Goal: Register for event/course

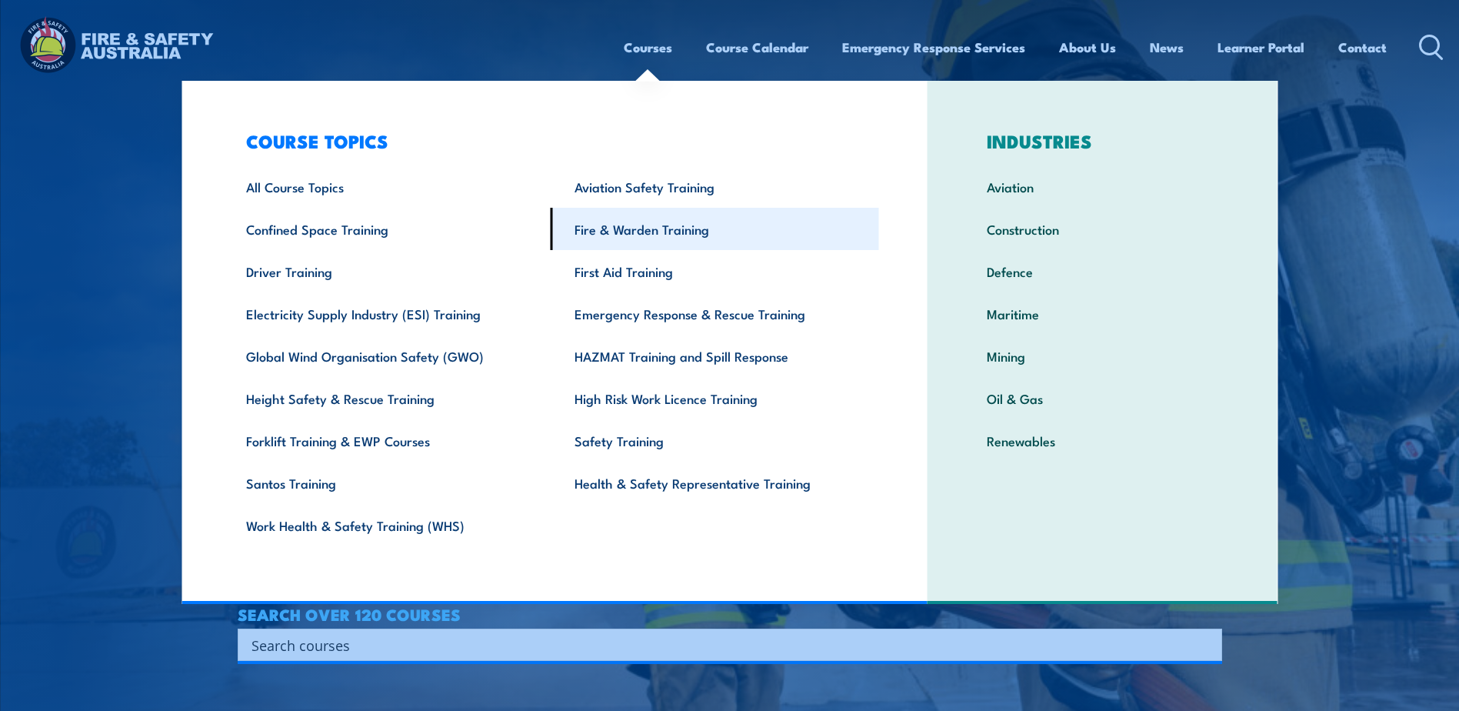
click at [626, 225] on link "Fire & Warden Training" at bounding box center [715, 229] width 328 height 42
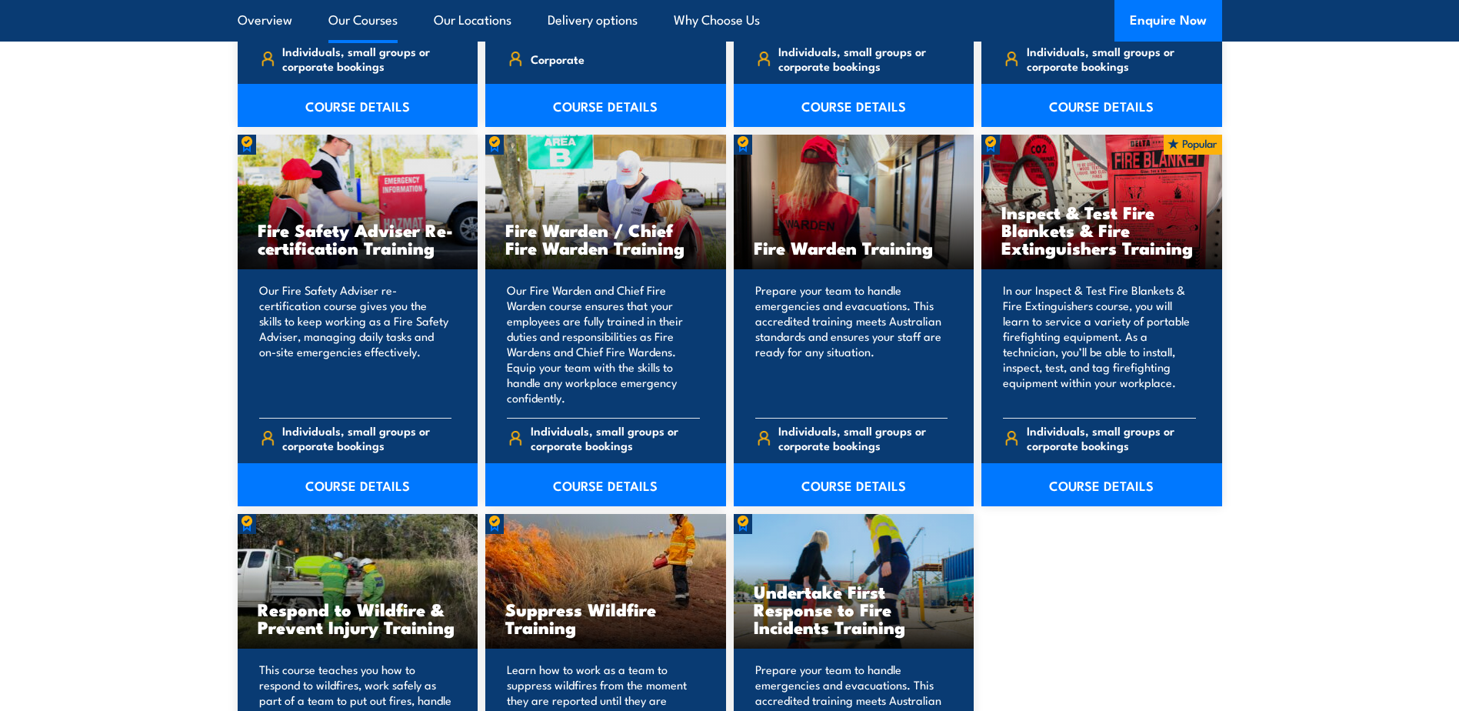
scroll to position [2000, 0]
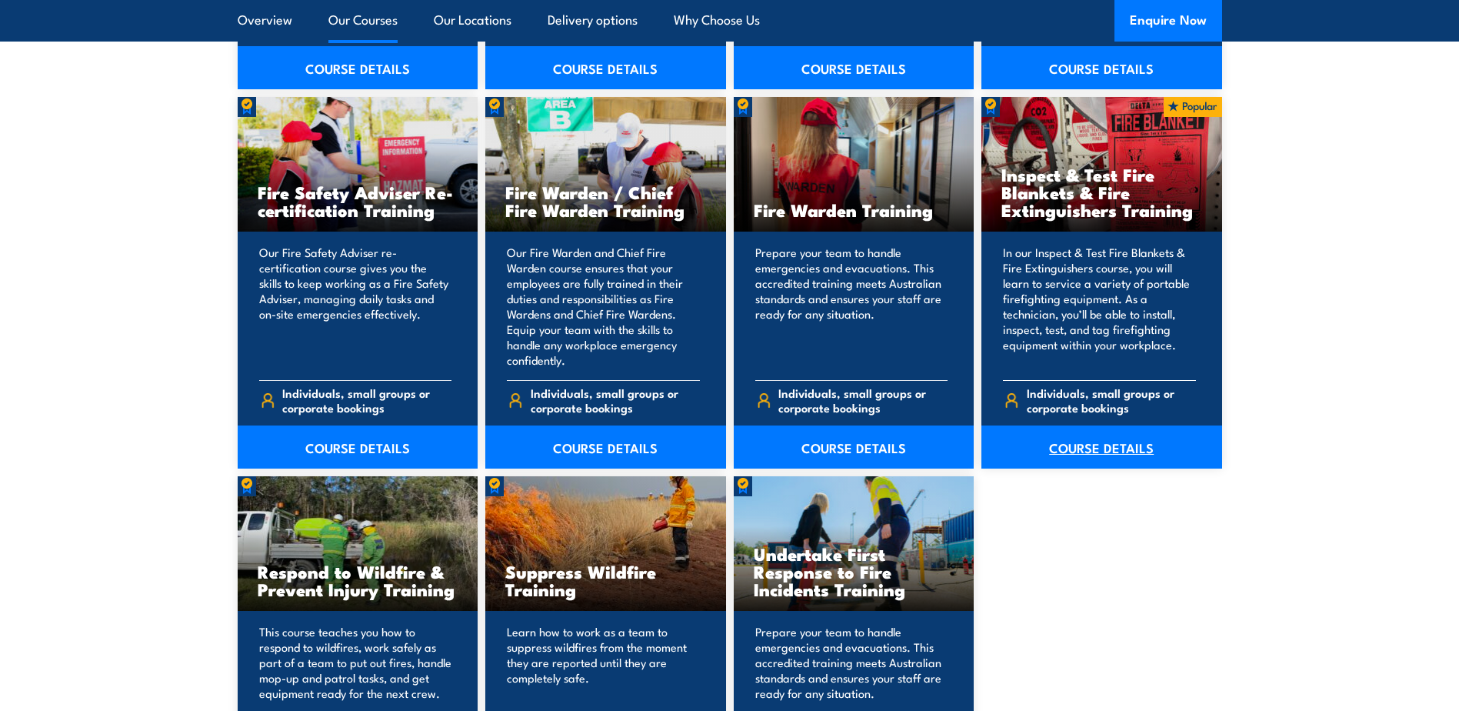
click at [1112, 443] on link "COURSE DETAILS" at bounding box center [1102, 446] width 241 height 43
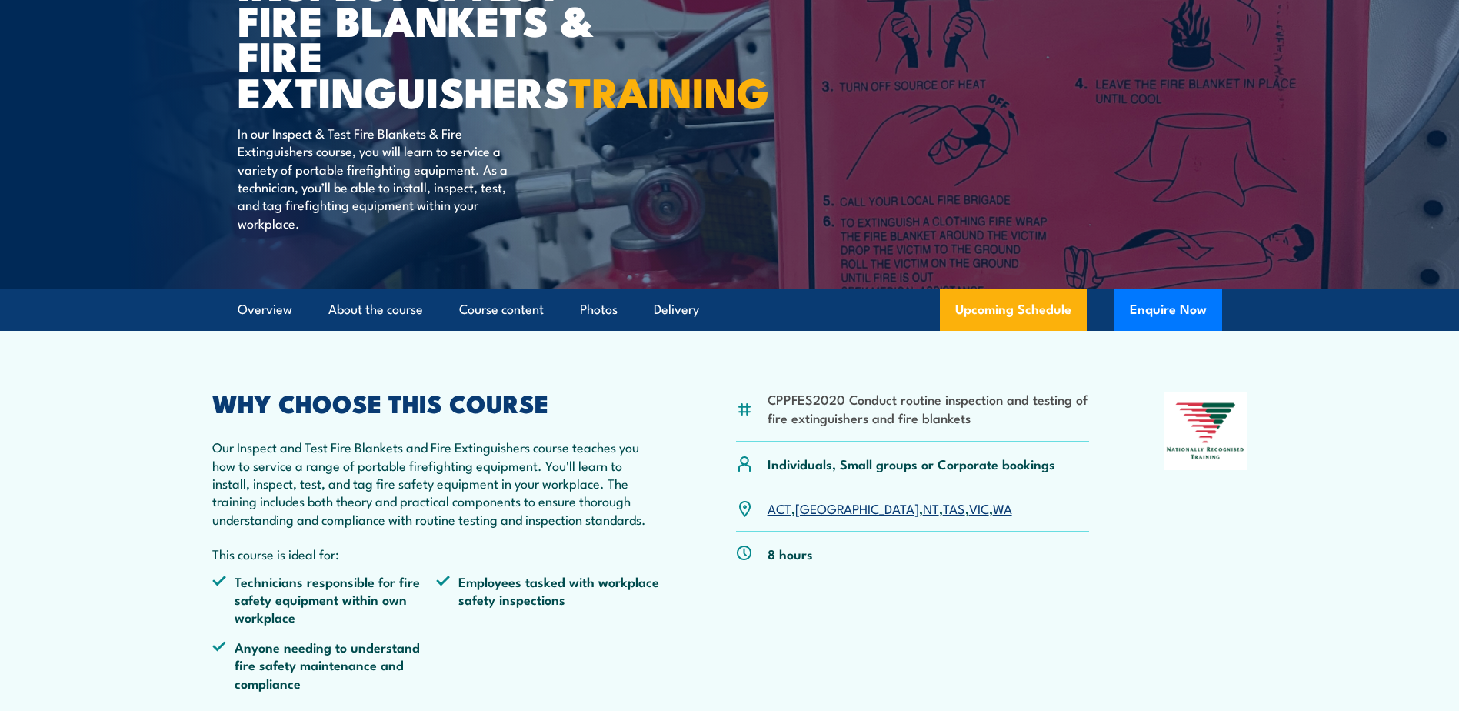
scroll to position [231, 0]
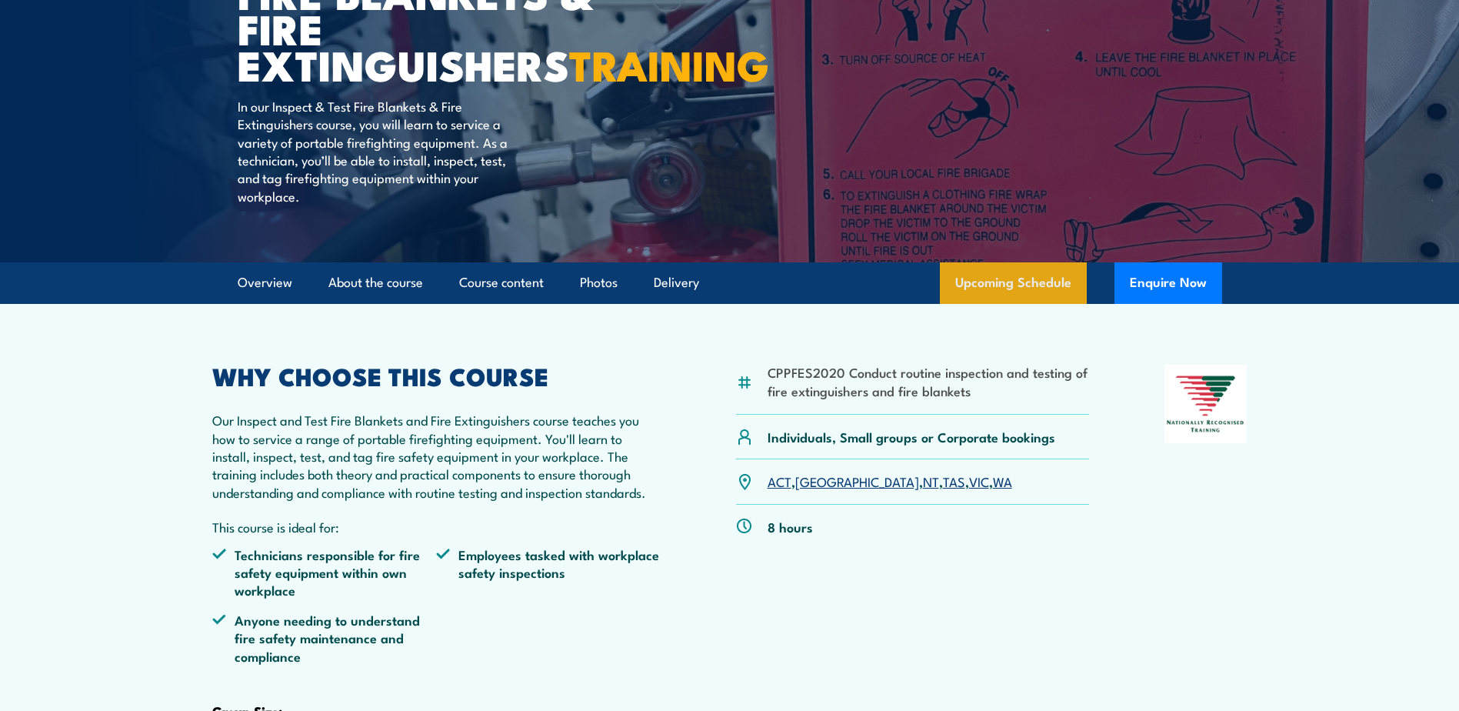
click at [1002, 304] on link "Upcoming Schedule" at bounding box center [1013, 283] width 147 height 42
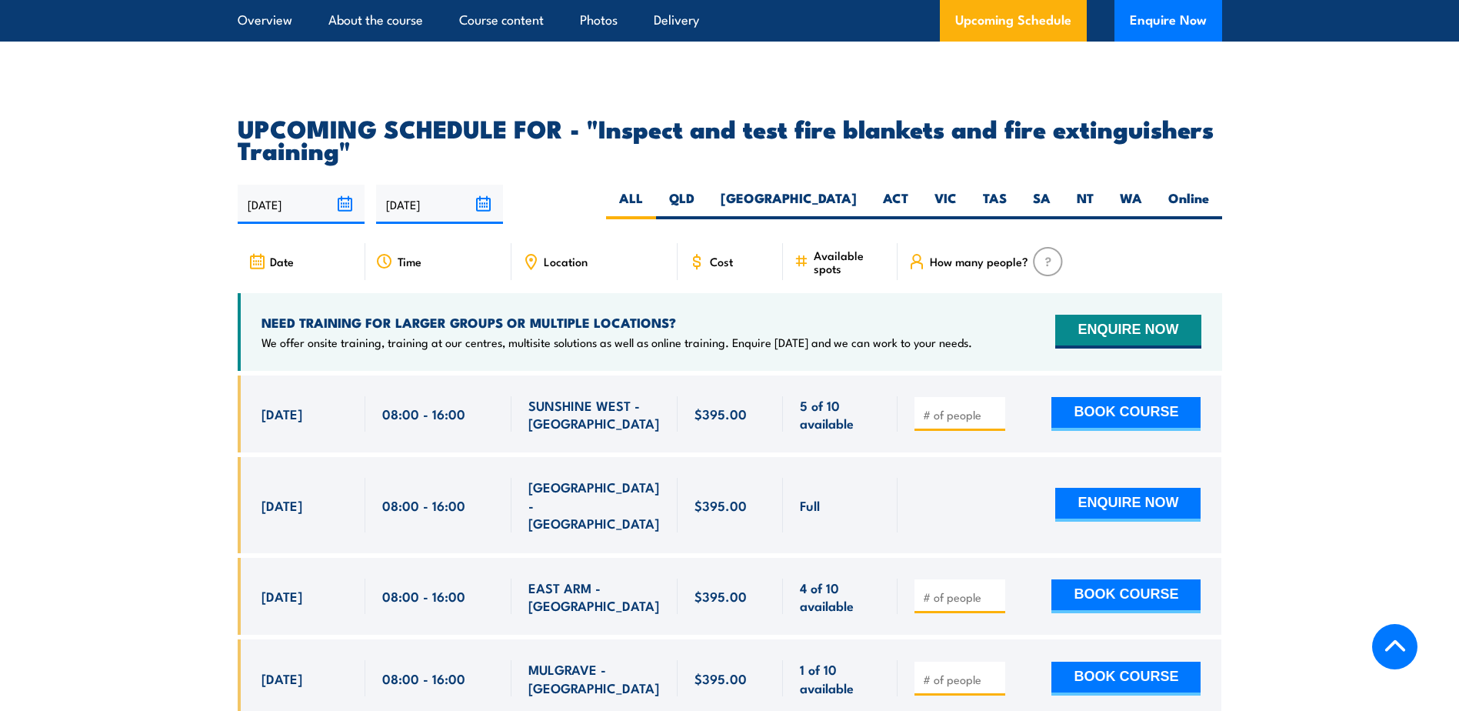
scroll to position [2703, 0]
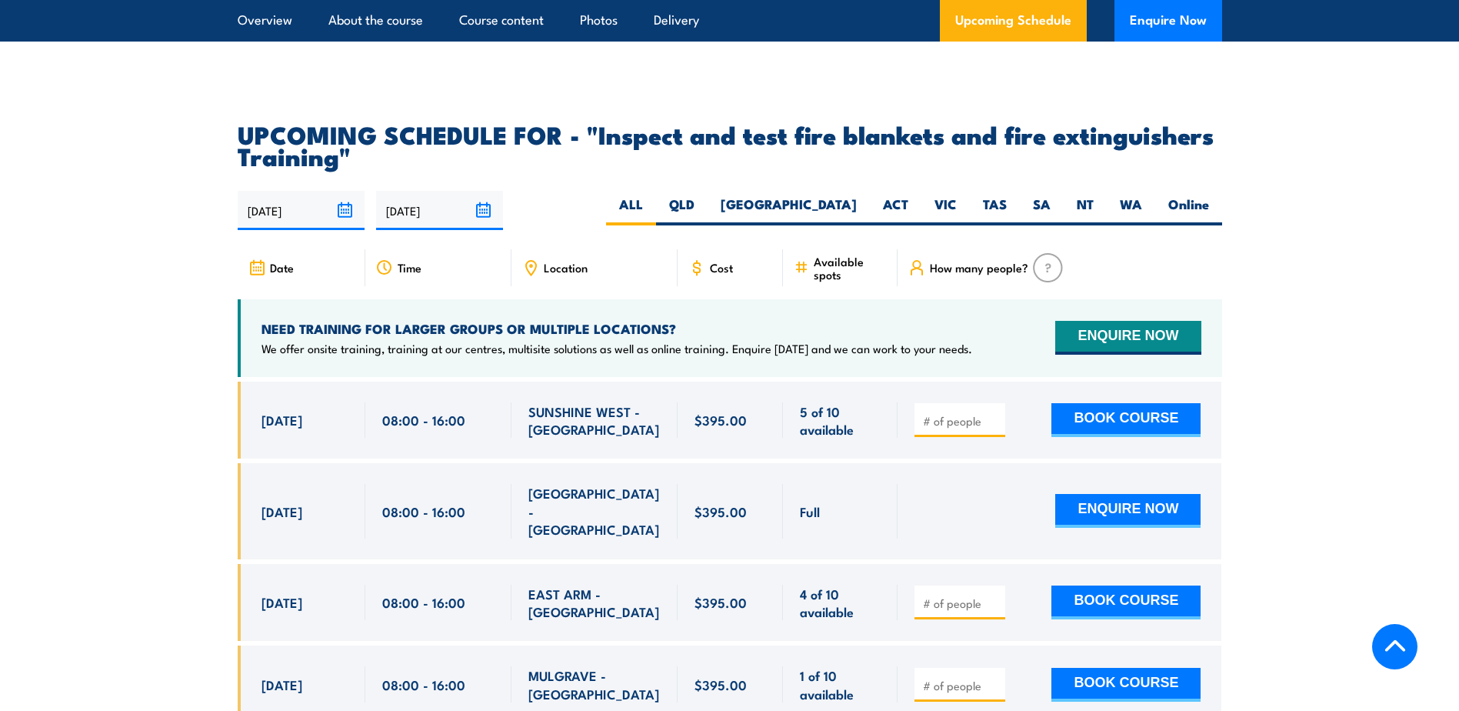
click at [576, 285] on div "Location" at bounding box center [595, 267] width 166 height 37
click at [576, 274] on span "Location" at bounding box center [566, 267] width 44 height 13
click at [1118, 225] on label "WA" at bounding box center [1131, 210] width 48 height 30
click at [1142, 205] on input "WA" at bounding box center [1147, 200] width 10 height 10
radio input "true"
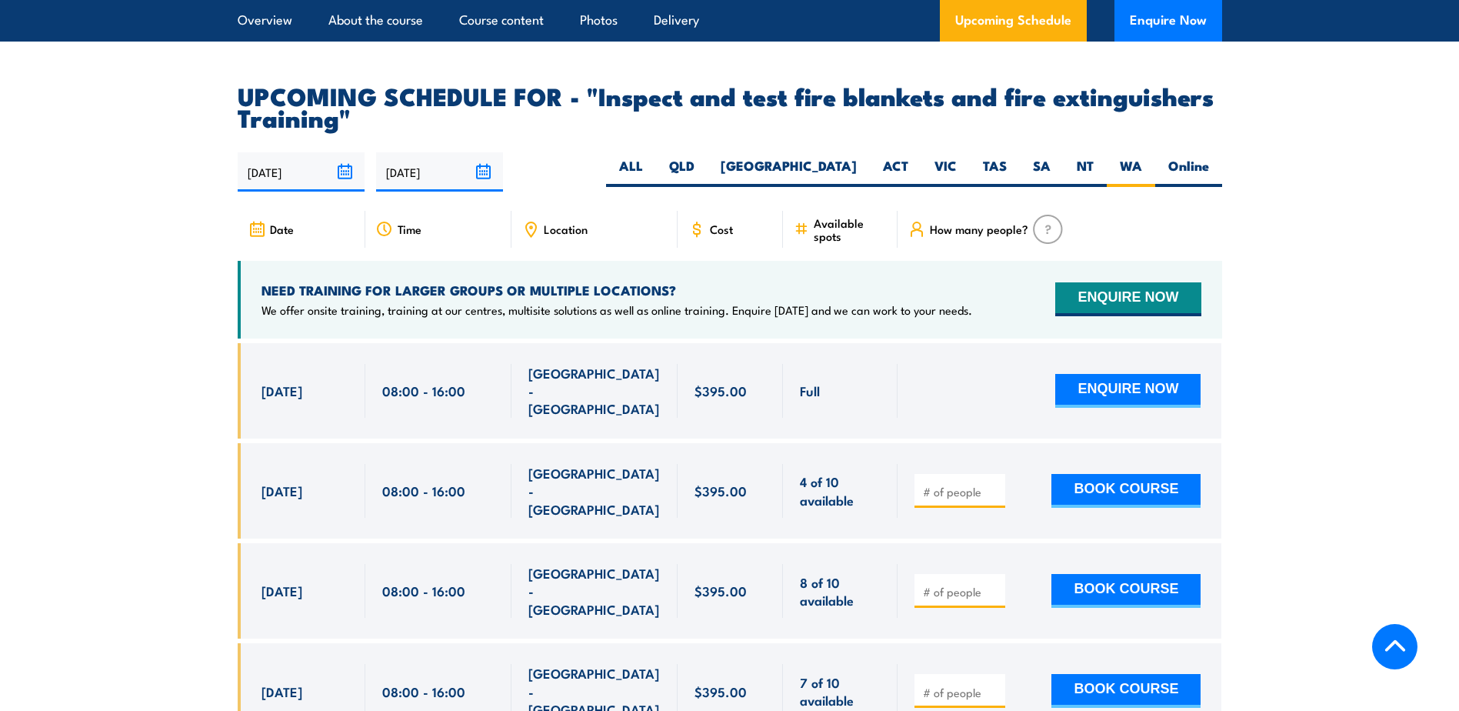
scroll to position [2780, 0]
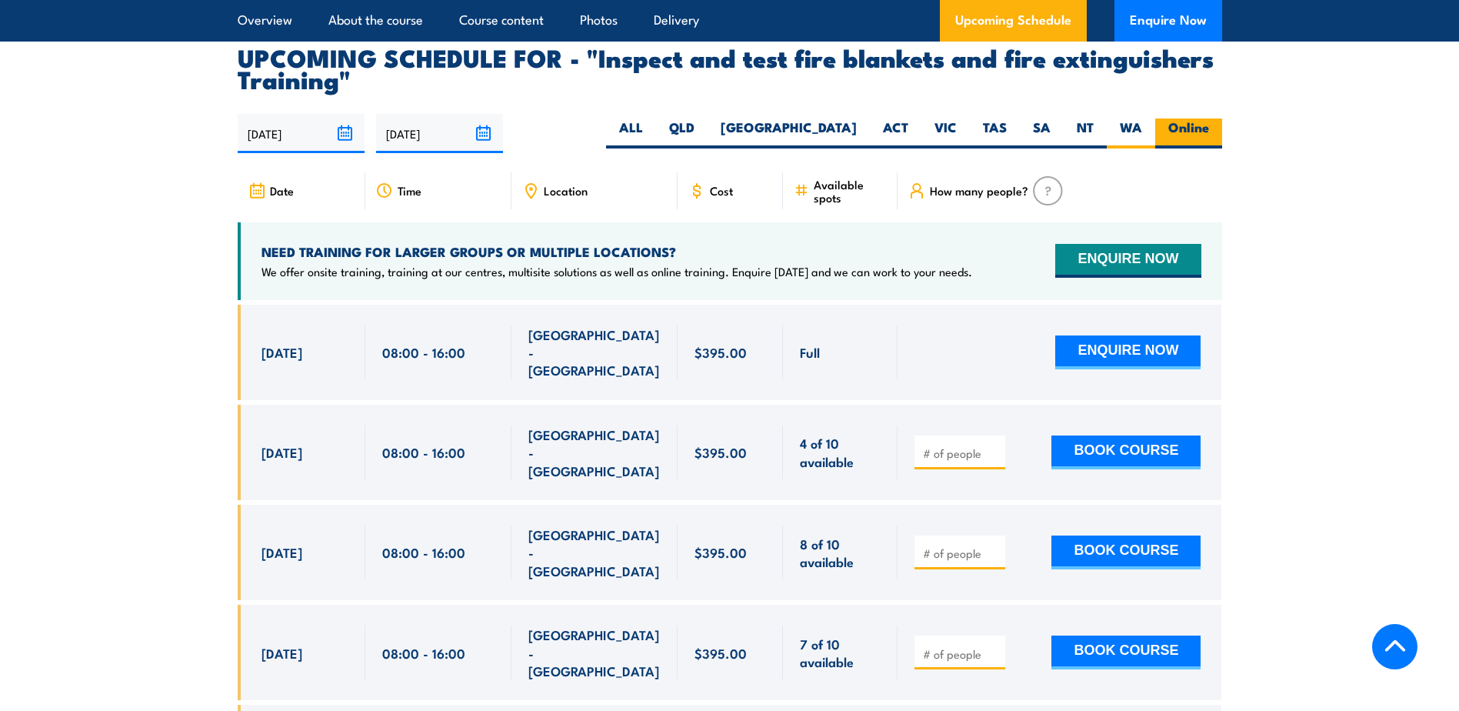
click at [1190, 148] on label "Online" at bounding box center [1188, 133] width 67 height 30
click at [1209, 128] on input "Online" at bounding box center [1214, 123] width 10 height 10
radio input "true"
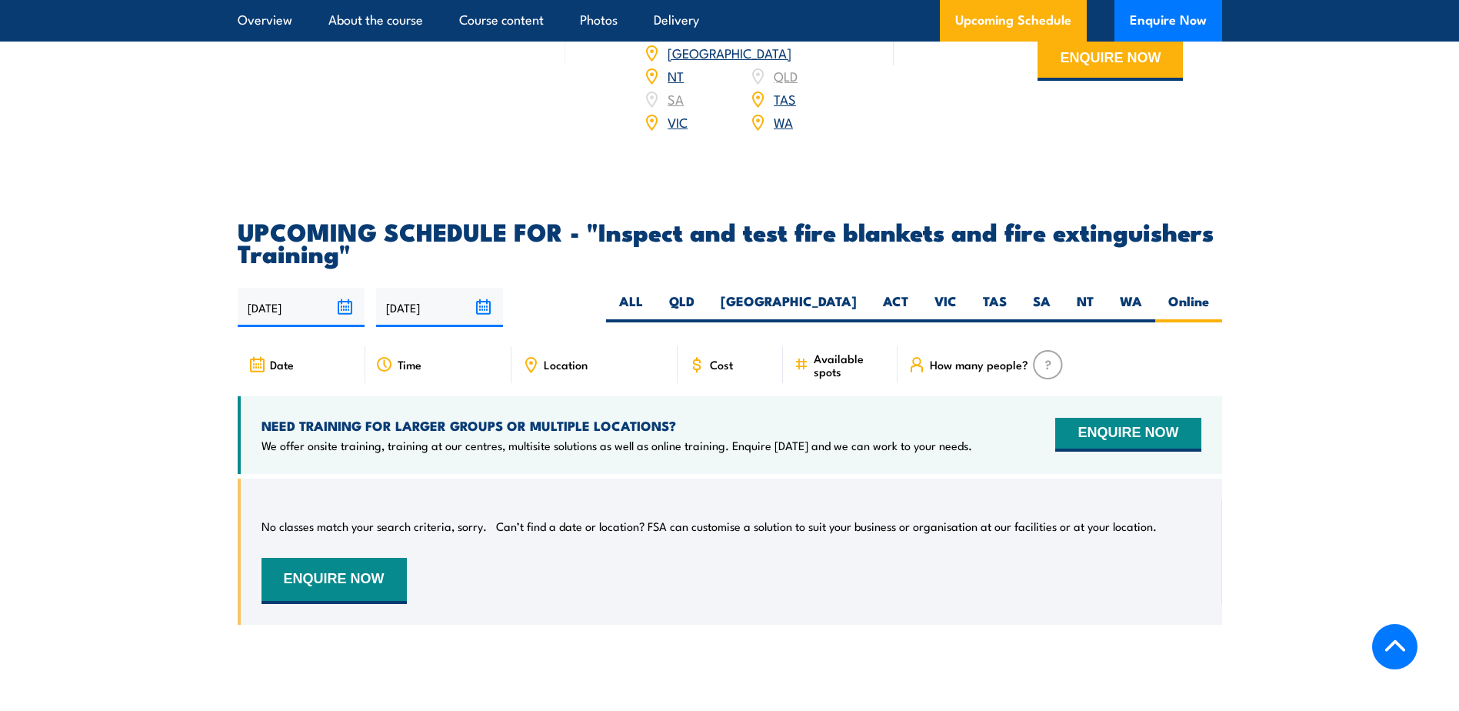
scroll to position [2472, 0]
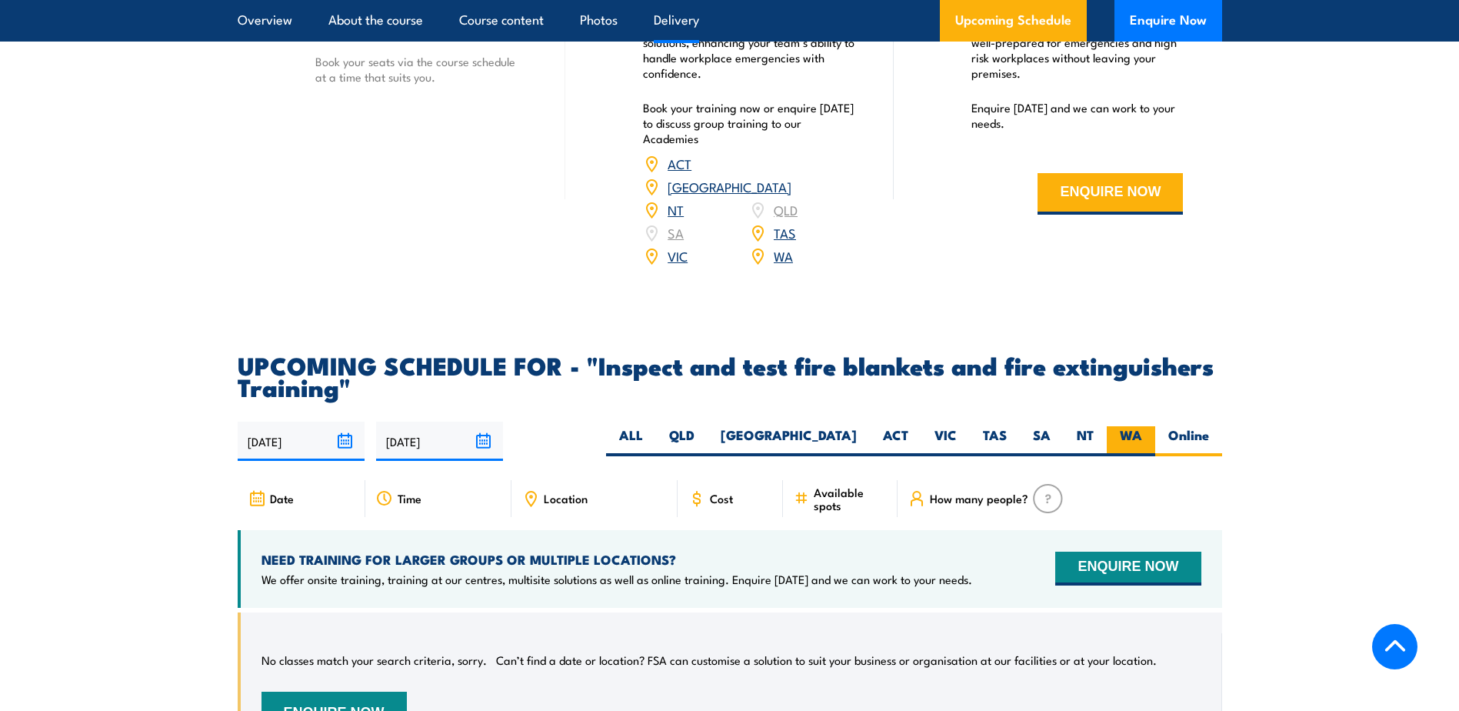
click at [1139, 456] on label "WA" at bounding box center [1131, 441] width 48 height 30
click at [1142, 436] on input "WA" at bounding box center [1147, 431] width 10 height 10
radio input "true"
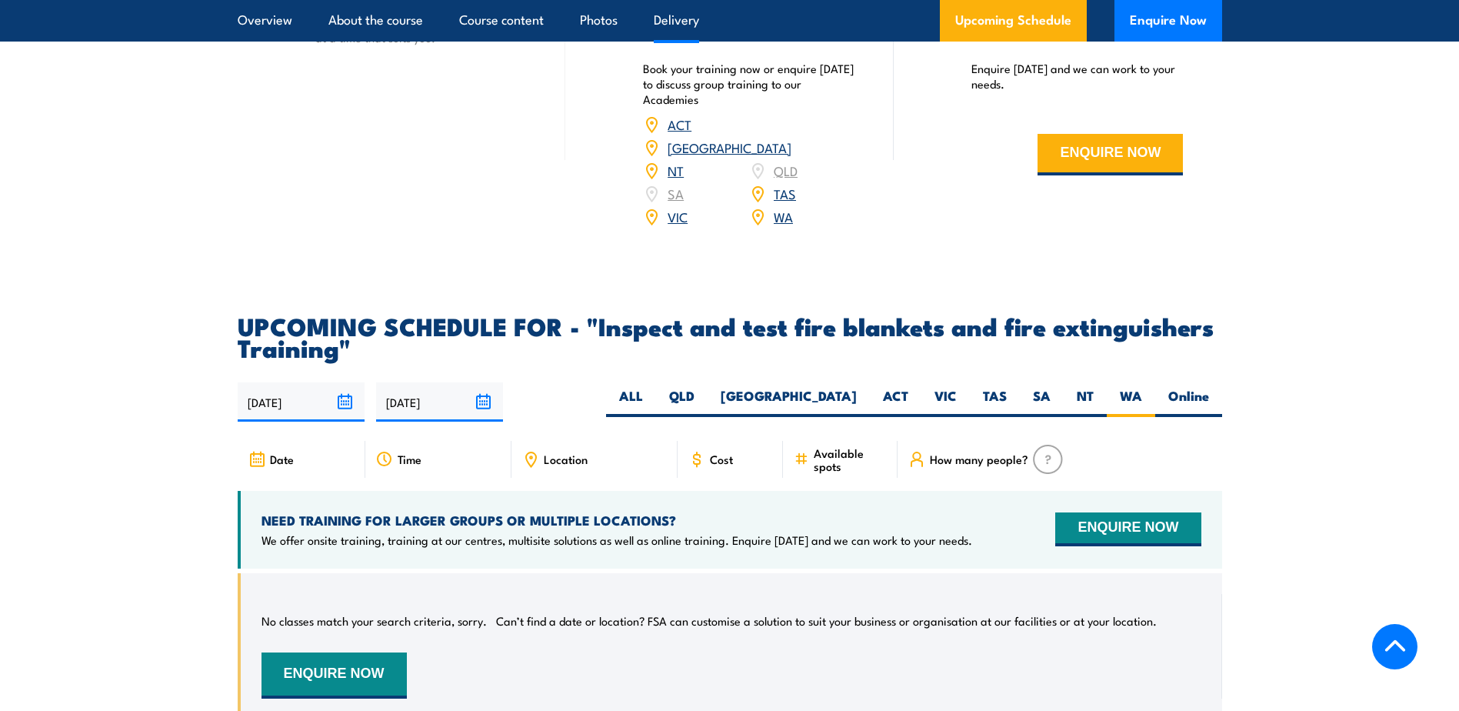
scroll to position [2549, 0]
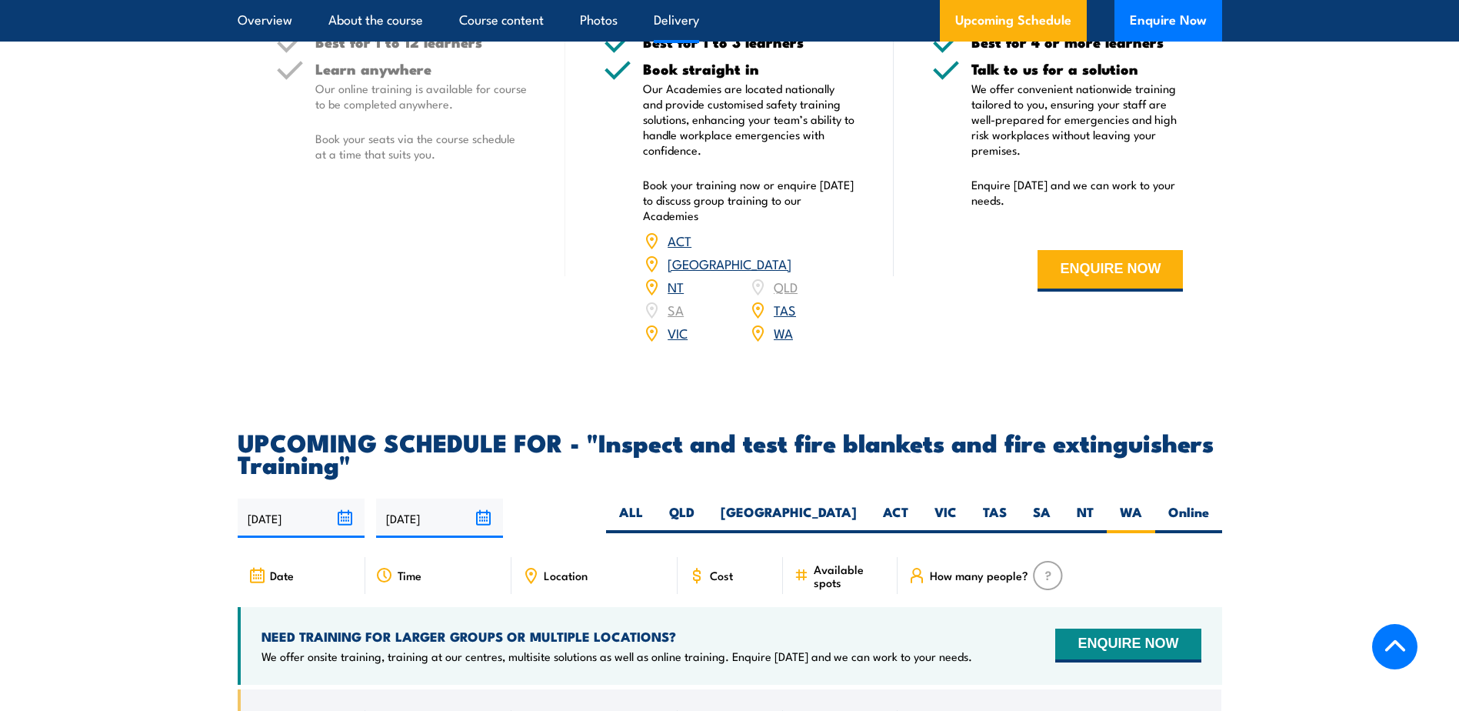
scroll to position [2432, 0]
